Goal: Task Accomplishment & Management: Manage account settings

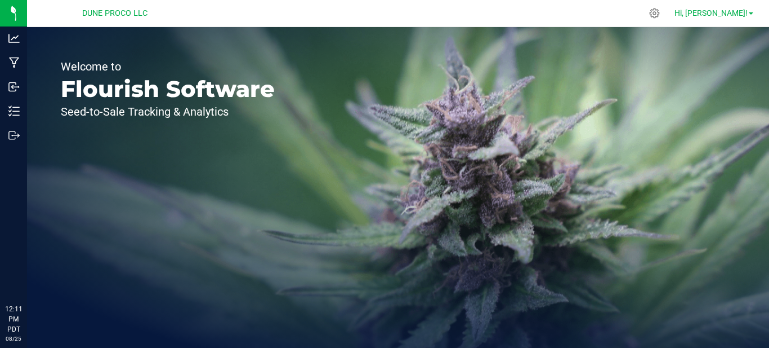
click at [747, 12] on span "Hi, [PERSON_NAME]!" at bounding box center [711, 12] width 73 height 9
click at [746, 15] on link "Hi, [PERSON_NAME]!" at bounding box center [714, 13] width 88 height 12
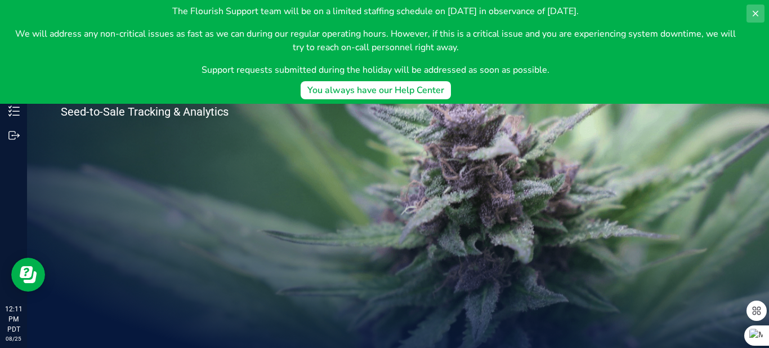
click at [752, 16] on icon at bounding box center [755, 13] width 9 height 9
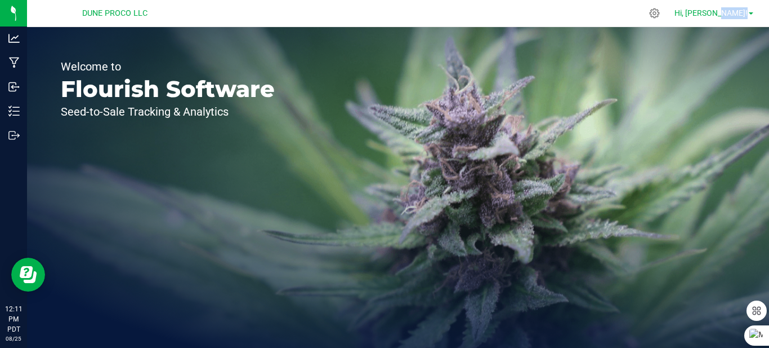
click at [755, 13] on link "Hi, [PERSON_NAME]!" at bounding box center [714, 13] width 88 height 12
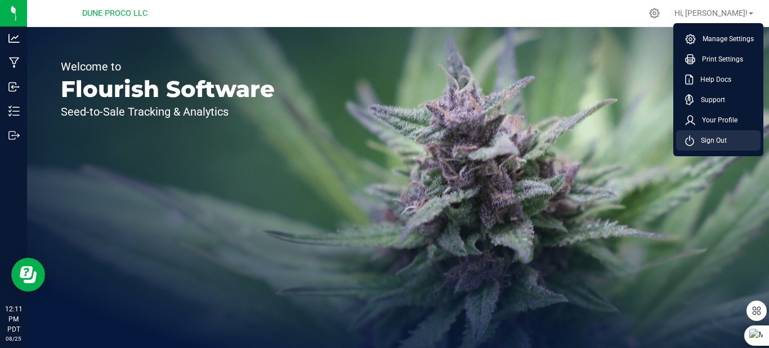
click at [745, 139] on li "Sign Out" at bounding box center [718, 140] width 84 height 20
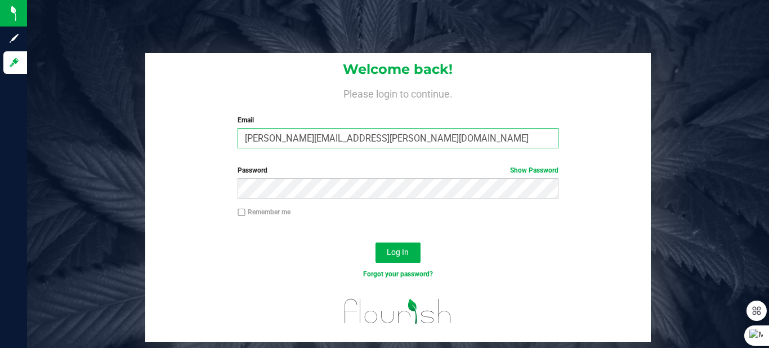
click at [367, 145] on input "[PERSON_NAME][EMAIL_ADDRESS][PERSON_NAME][DOMAIN_NAME]" at bounding box center [398, 138] width 320 height 20
type input "[PERSON_NAME][EMAIL_ADDRESS][PERSON_NAME][DOMAIN_NAME]"
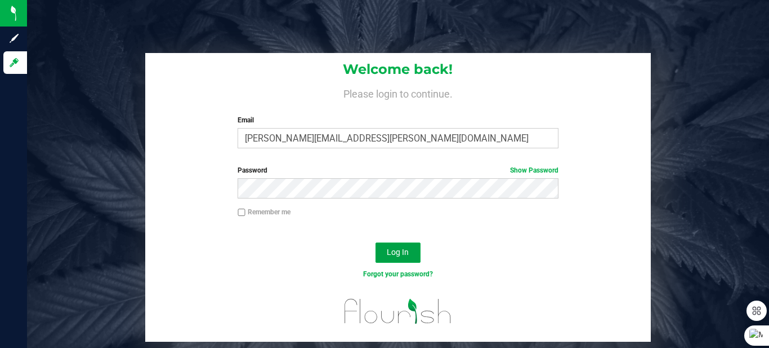
click at [404, 241] on div "Log In" at bounding box center [398, 256] width 506 height 38
click at [407, 250] on span "Log In" at bounding box center [398, 251] width 22 height 9
